Goal: Information Seeking & Learning: Find contact information

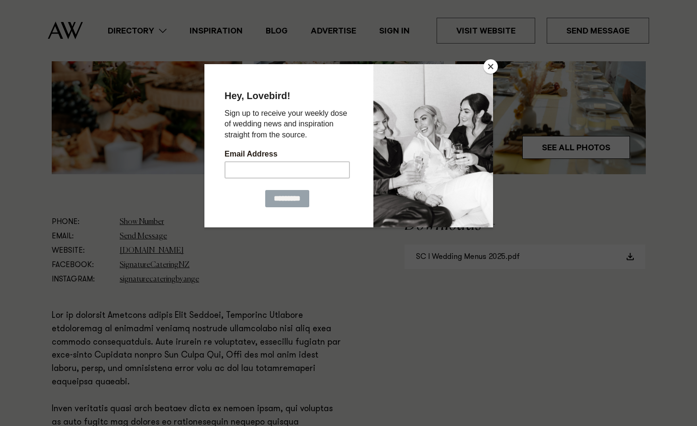
scroll to position [388, 0]
click at [489, 70] on button "Close" at bounding box center [490, 66] width 14 height 14
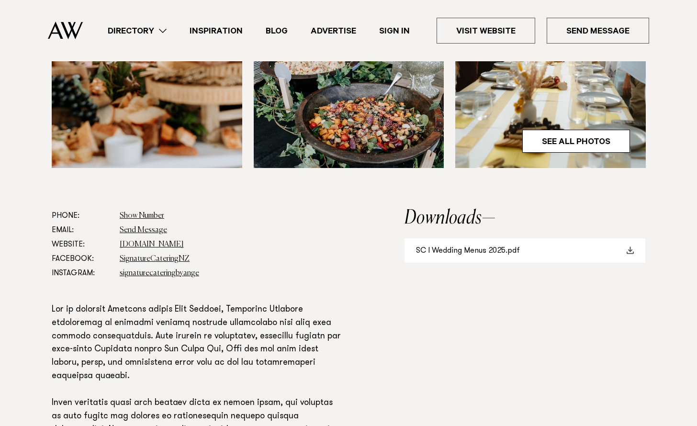
scroll to position [395, 0]
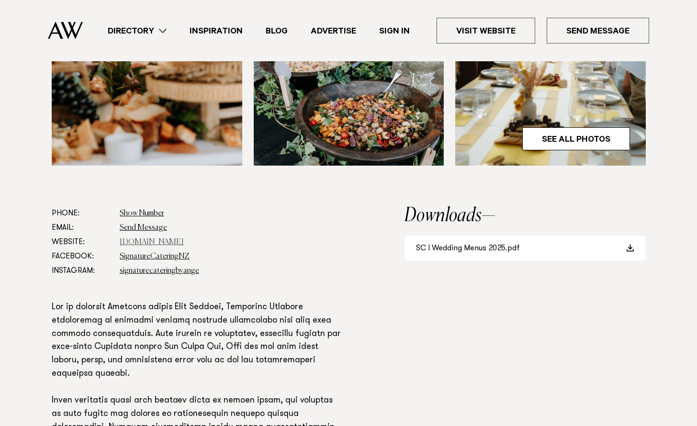
click at [168, 243] on link "signaturecatering.nz" at bounding box center [152, 242] width 64 height 8
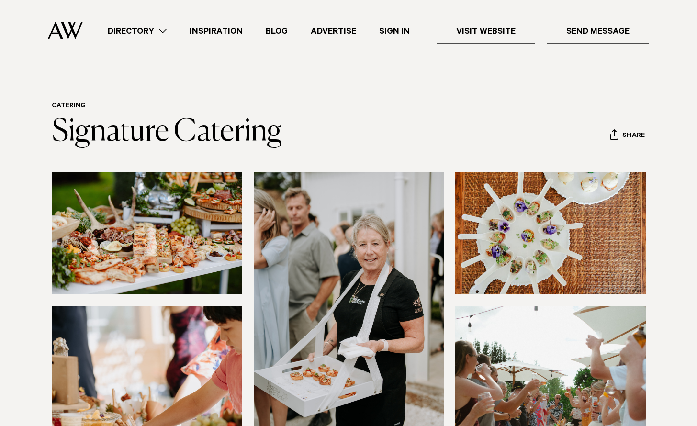
click at [129, 32] on link "Directory" at bounding box center [137, 30] width 82 height 13
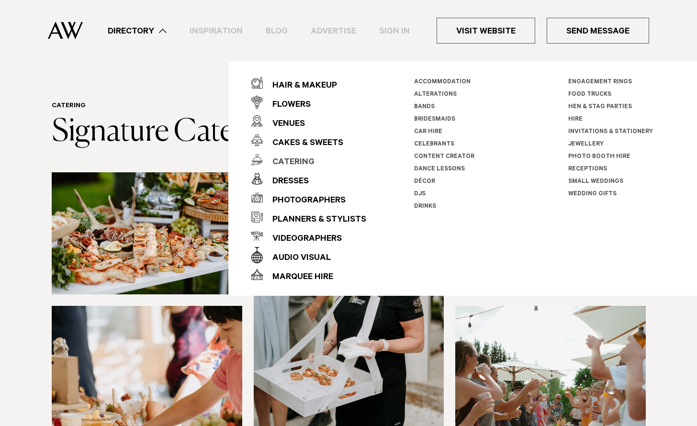
click at [309, 164] on div "Catering" at bounding box center [289, 162] width 52 height 19
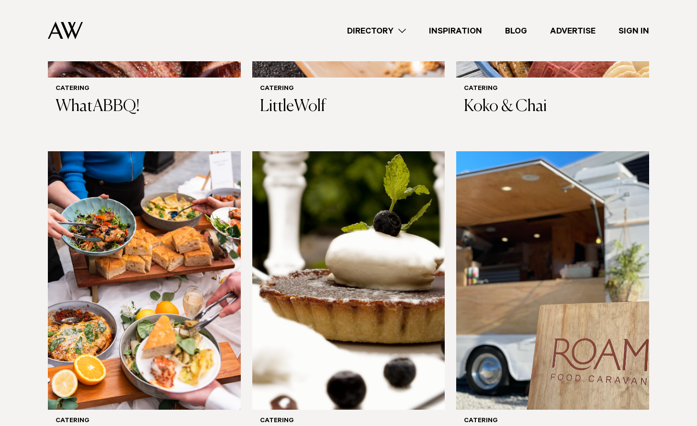
scroll to position [443, 0]
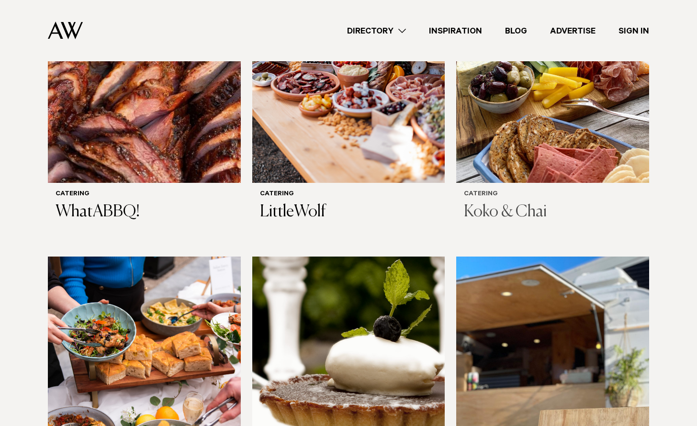
click at [513, 216] on h3 "Koko & Chai" at bounding box center [553, 212] width 178 height 20
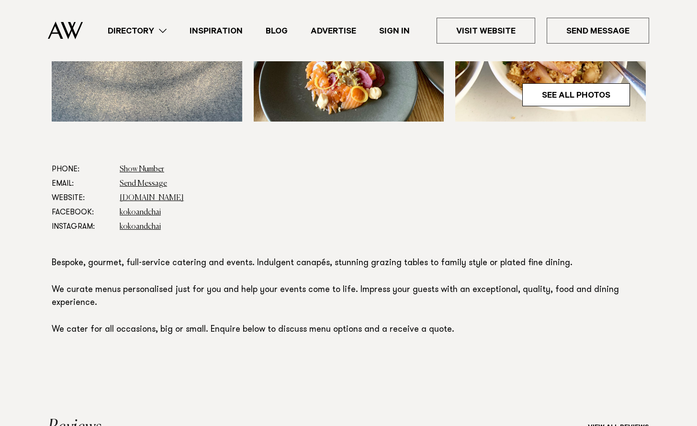
scroll to position [446, 0]
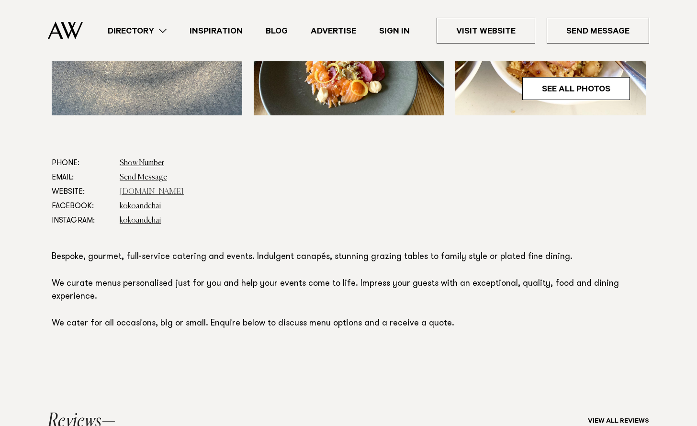
click at [160, 191] on link "[DOMAIN_NAME]" at bounding box center [152, 192] width 64 height 8
